Goal: Task Accomplishment & Management: Manage account settings

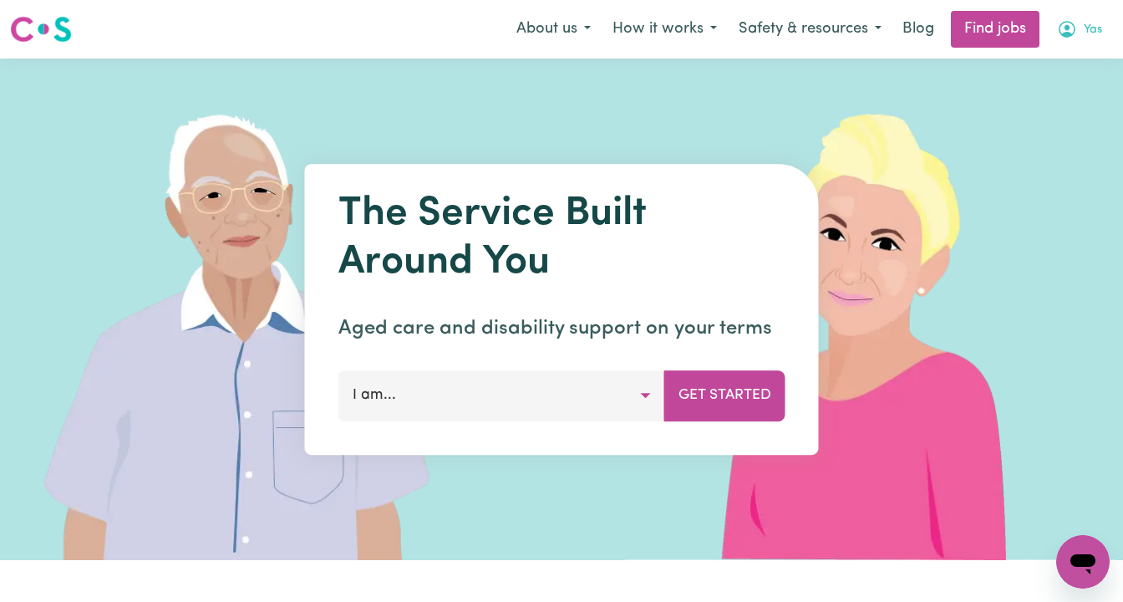
click at [1080, 29] on button "Yas" at bounding box center [1079, 29] width 67 height 35
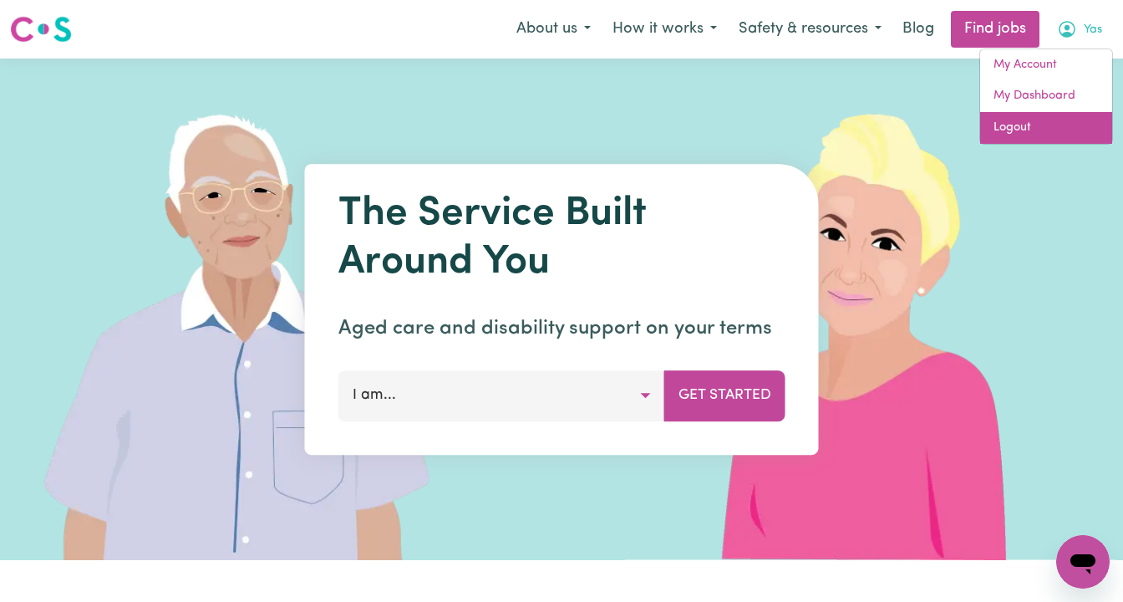
click at [1048, 126] on link "Logout" at bounding box center [1046, 128] width 132 height 32
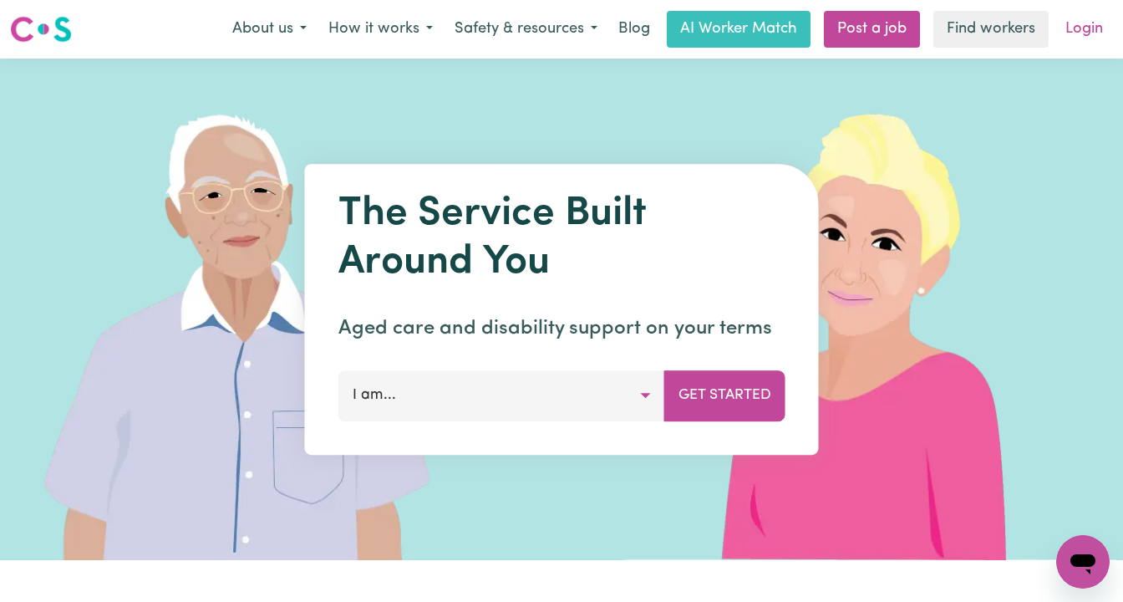
click at [1087, 40] on link "Login" at bounding box center [1085, 29] width 58 height 37
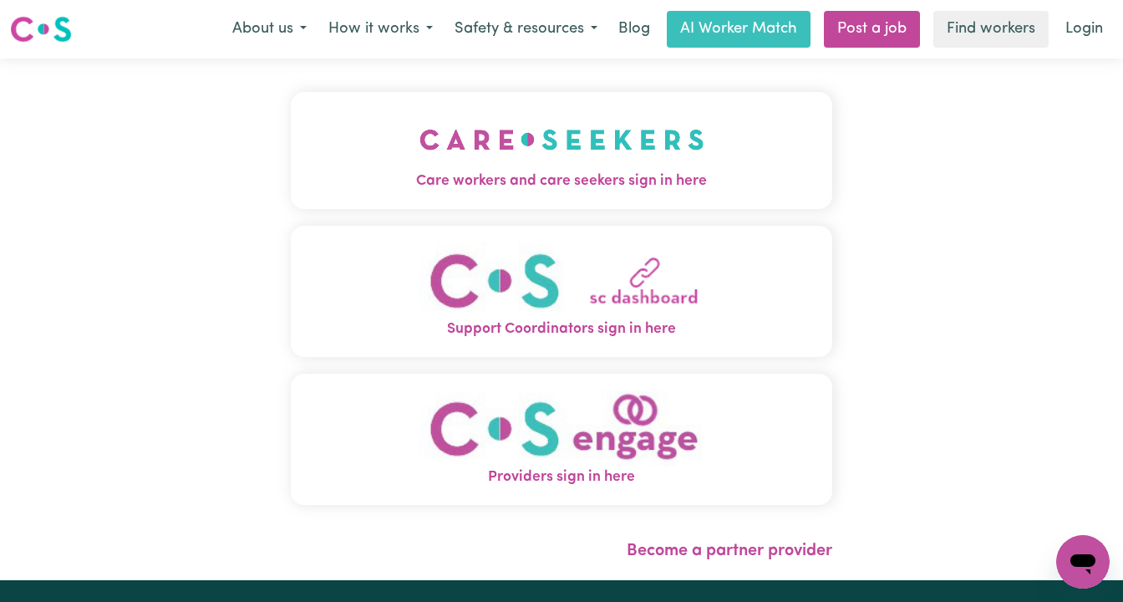
click at [573, 151] on img "Care workers and care seekers sign in here" at bounding box center [562, 140] width 285 height 62
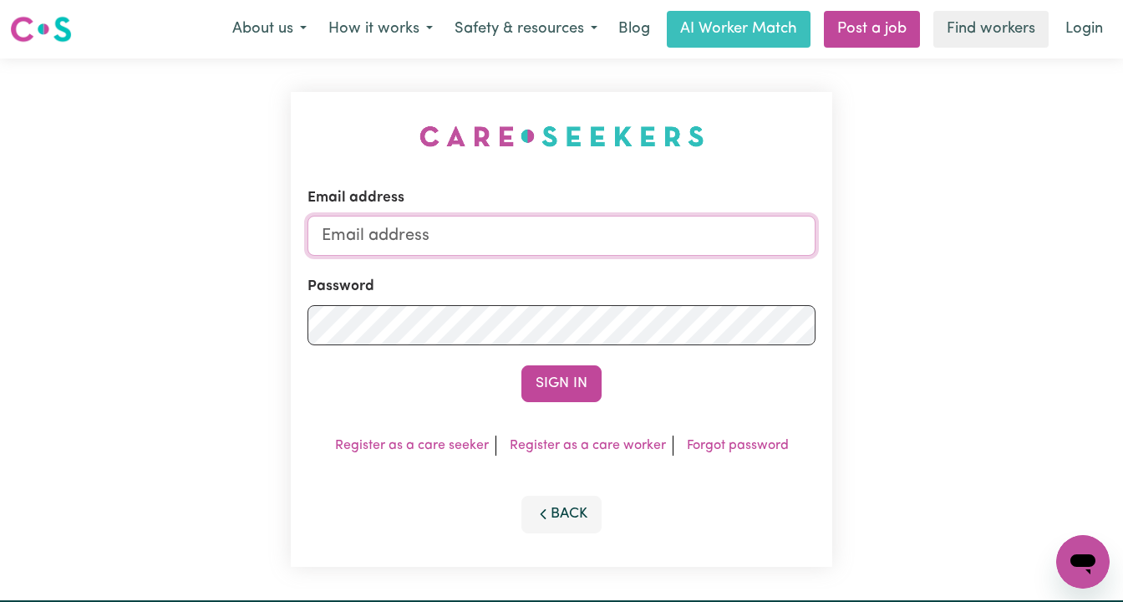
click at [612, 240] on input "Email address" at bounding box center [562, 236] width 508 height 40
type input "[EMAIL_ADDRESS][DOMAIN_NAME]"
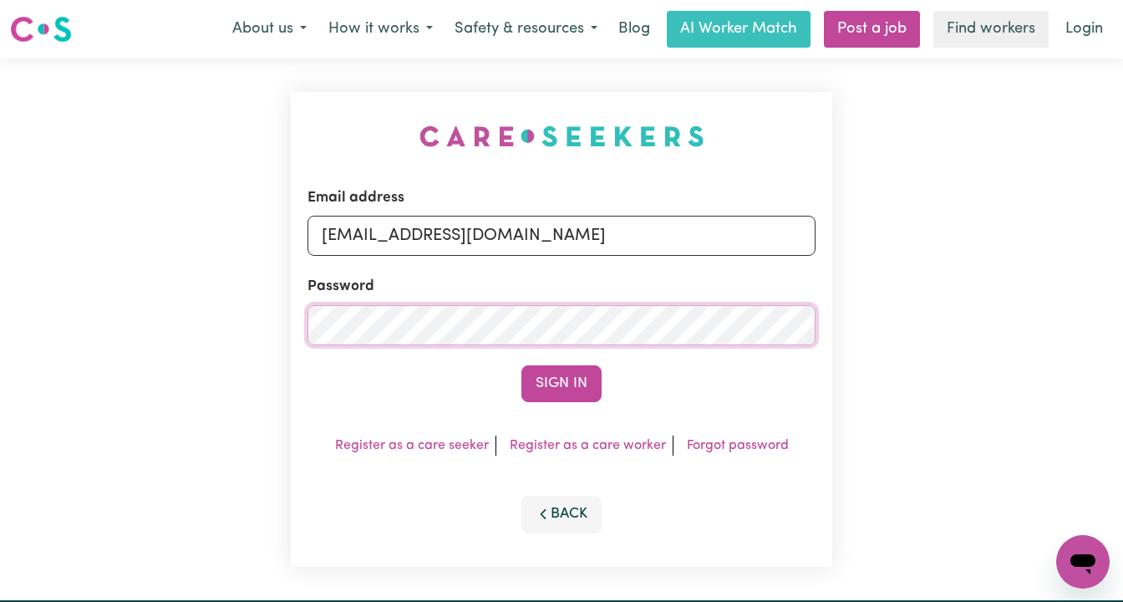
click at [522, 365] on button "Sign In" at bounding box center [562, 383] width 80 height 37
